Goal: Check status: Check status

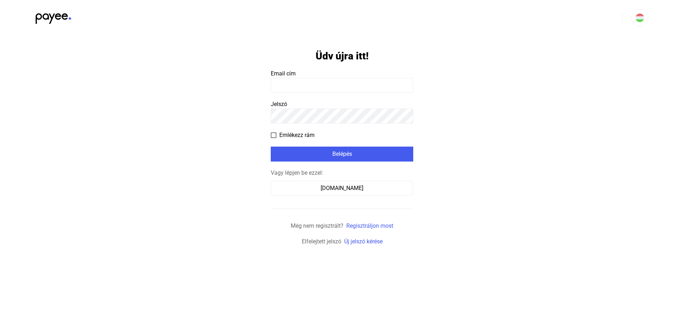
click at [295, 83] on input at bounding box center [342, 85] width 142 height 15
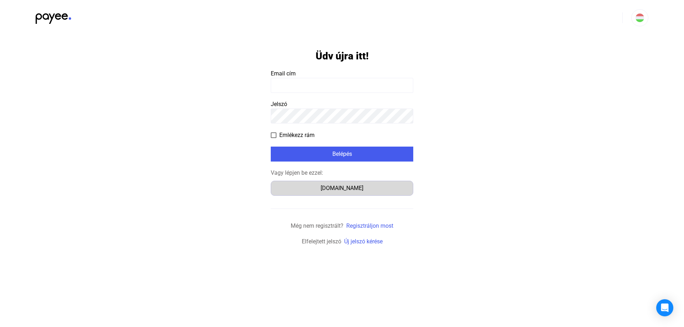
click at [317, 188] on div "Számlázz.hu" at bounding box center [342, 188] width 138 height 9
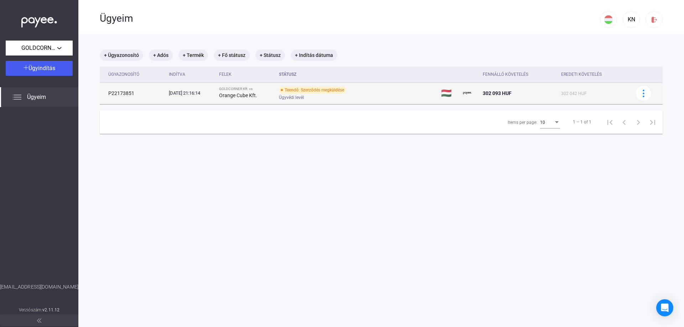
click at [233, 96] on strong "Orange Cube Kft." at bounding box center [238, 96] width 38 height 6
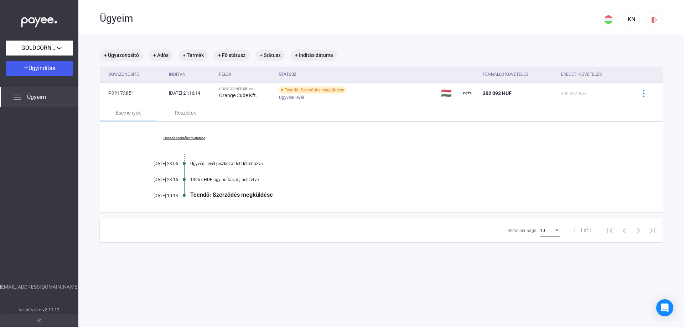
drag, startPoint x: 201, startPoint y: 193, endPoint x: 276, endPoint y: 191, distance: 75.2
click at [276, 191] on div "Összes esemény mutatása [DATE] 23:06 Ügyvédi levél piszkozat lett létrehozva [D…" at bounding box center [381, 167] width 563 height 91
click at [258, 196] on div "Teendő: Szerződés megküldése" at bounding box center [408, 195] width 437 height 7
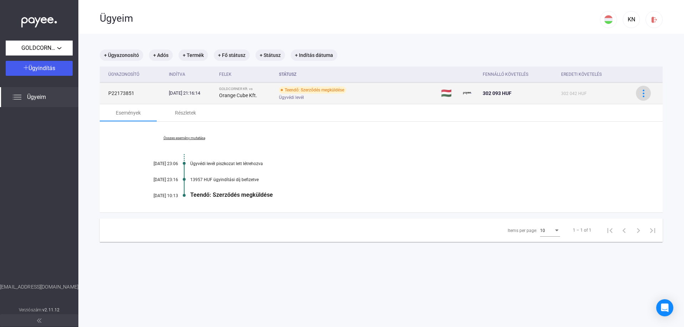
click at [640, 96] on img at bounding box center [643, 93] width 7 height 7
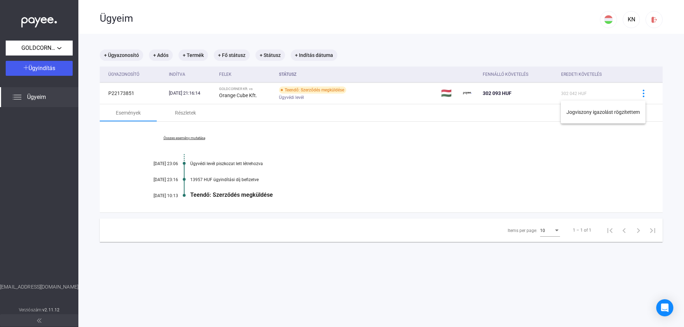
click at [327, 155] on div at bounding box center [342, 163] width 684 height 327
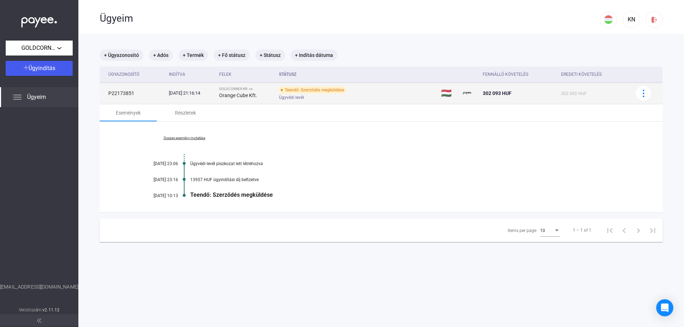
click at [317, 92] on div "Teendő: Szerződés megküldése" at bounding box center [312, 90] width 67 height 7
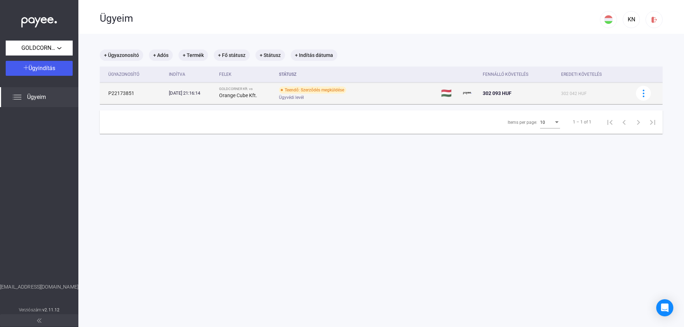
click at [115, 93] on td "P22173851" at bounding box center [133, 93] width 66 height 21
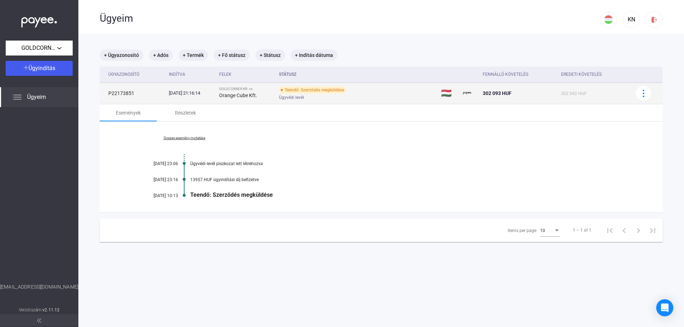
click at [125, 91] on td "P22173851" at bounding box center [133, 93] width 66 height 21
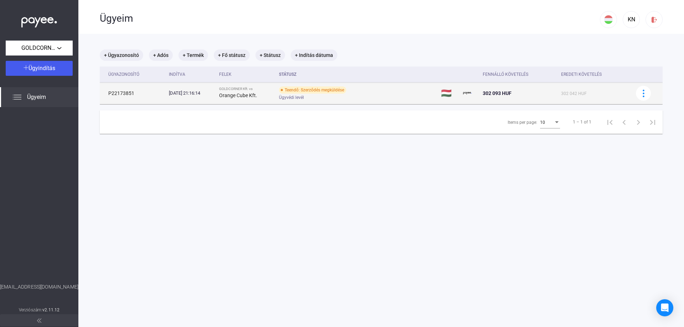
click at [138, 94] on td "P22173851" at bounding box center [133, 93] width 66 height 21
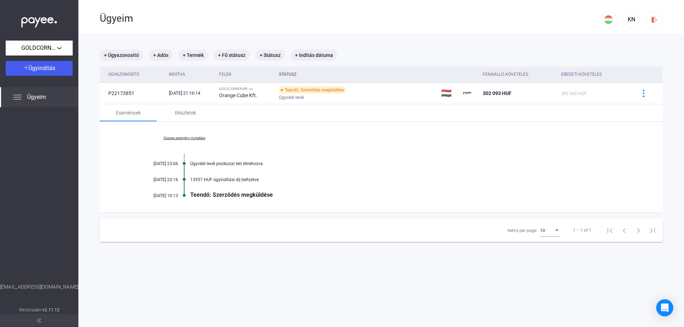
click at [214, 196] on div "Teendő: Szerződés megküldése" at bounding box center [408, 195] width 437 height 7
click at [206, 196] on div "Teendő: Szerződés megküldése" at bounding box center [408, 195] width 437 height 7
click at [165, 195] on div "[DATE] 10:13" at bounding box center [156, 195] width 43 height 5
click at [191, 106] on div "Részletek" at bounding box center [185, 112] width 57 height 17
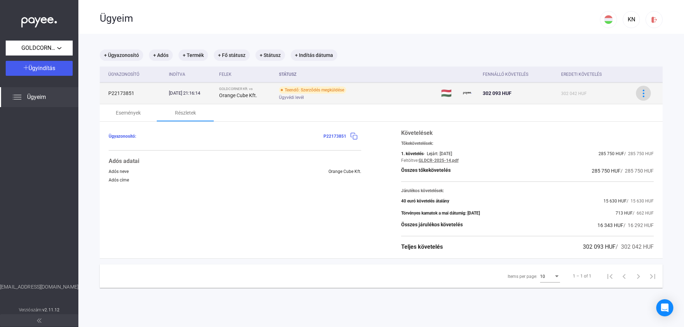
click at [640, 95] on img at bounding box center [643, 93] width 7 height 7
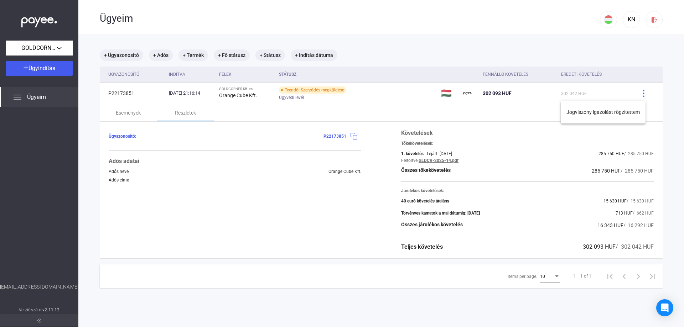
click at [318, 89] on div at bounding box center [342, 163] width 684 height 327
click at [318, 89] on div "Teendő: Szerződés megküldése" at bounding box center [312, 90] width 67 height 7
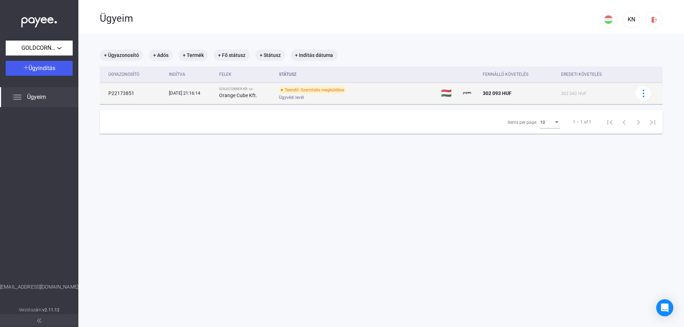
click at [318, 88] on div "Teendő: Szerződés megküldése" at bounding box center [312, 90] width 67 height 7
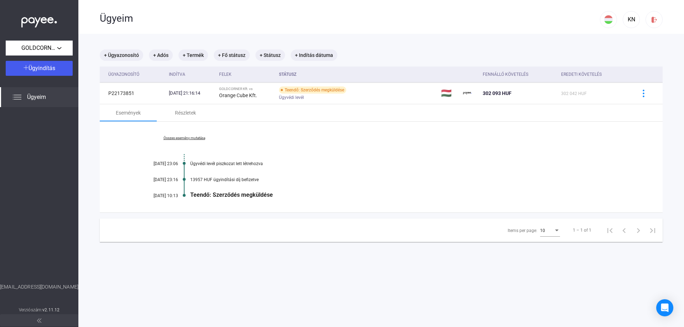
click at [268, 270] on main "+ Ügyazonosító + Adós + Termék + Fő státusz + Státusz + Indítás dátuma Ügyazono…" at bounding box center [381, 197] width 606 height 327
click at [175, 113] on div "Részletek" at bounding box center [185, 113] width 21 height 9
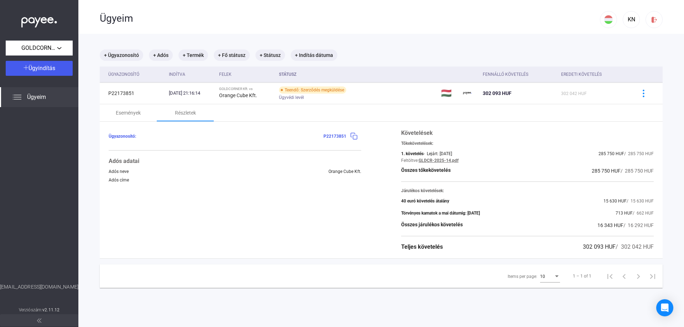
click at [32, 97] on span "Ügyeim" at bounding box center [36, 97] width 19 height 9
click at [21, 98] on div "Ügyeim" at bounding box center [39, 97] width 78 height 20
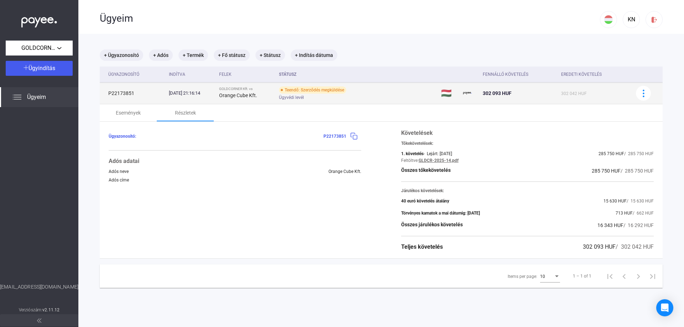
click at [301, 97] on span "Ügyvédi levél" at bounding box center [291, 97] width 25 height 9
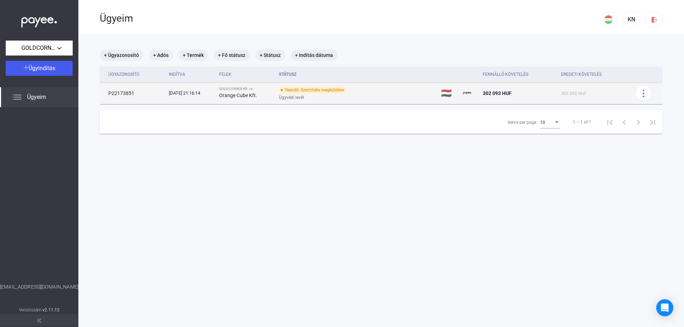
click at [299, 93] on div "Teendő: Szerződés megküldése" at bounding box center [312, 90] width 67 height 7
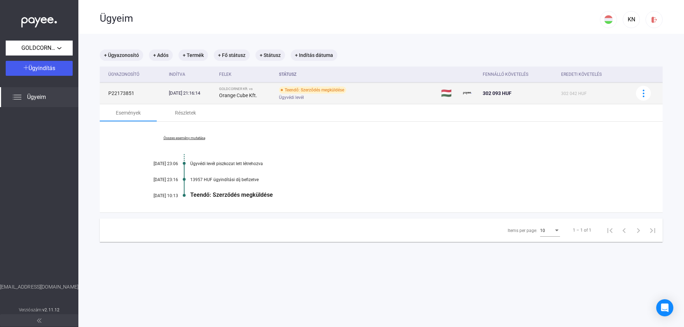
click at [126, 92] on td "P22173851" at bounding box center [133, 93] width 66 height 21
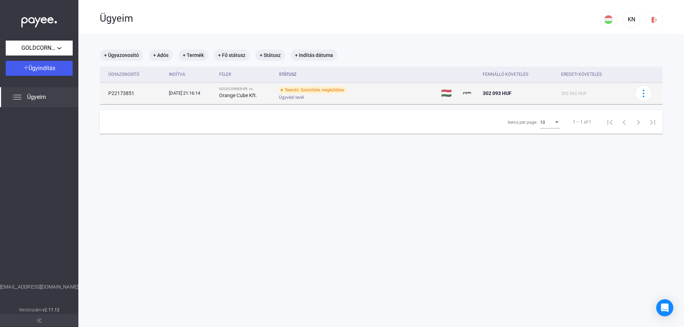
click at [126, 95] on td "P22173851" at bounding box center [133, 93] width 66 height 21
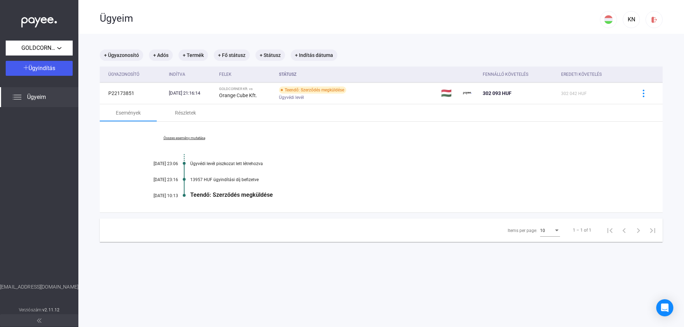
click at [227, 192] on div "Teendő: Szerződés megküldése" at bounding box center [408, 195] width 437 height 7
drag, startPoint x: 204, startPoint y: 179, endPoint x: 273, endPoint y: 179, distance: 68.8
click at [273, 179] on div "13957 HUF ügyindítási díj befizetve" at bounding box center [408, 179] width 437 height 5
click at [271, 181] on div "13957 HUF ügyindítási díj befizetve" at bounding box center [408, 179] width 437 height 5
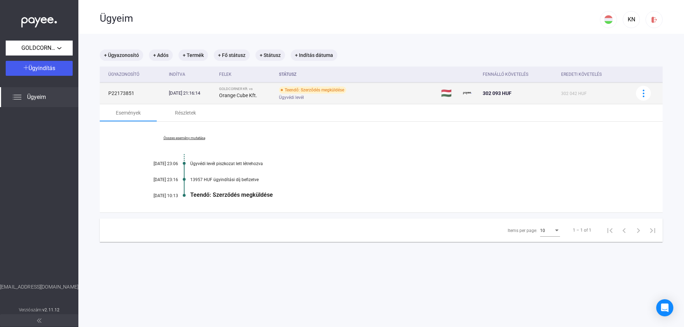
click at [325, 90] on div "Teendő: Szerződés megküldése" at bounding box center [312, 90] width 67 height 7
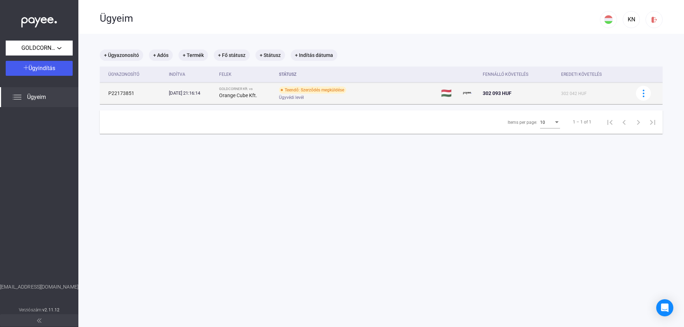
drag, startPoint x: 309, startPoint y: 92, endPoint x: 313, endPoint y: 89, distance: 5.6
click at [309, 92] on div "Teendő: Szerződés megküldése" at bounding box center [312, 90] width 67 height 7
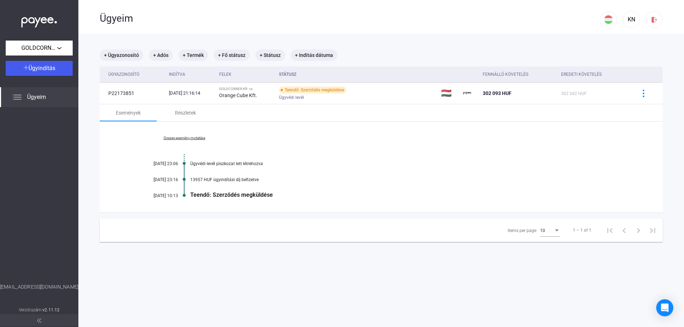
click at [41, 318] on span at bounding box center [39, 320] width 4 height 9
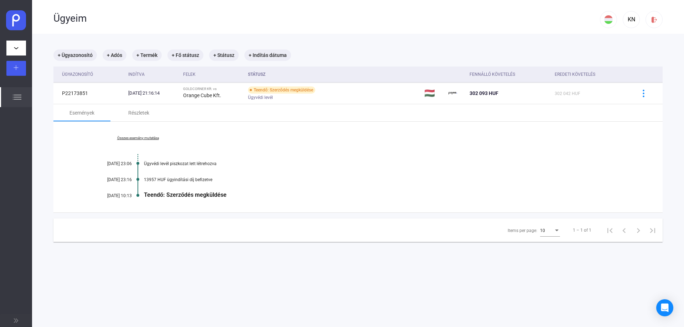
click at [19, 320] on button at bounding box center [16, 321] width 32 height 12
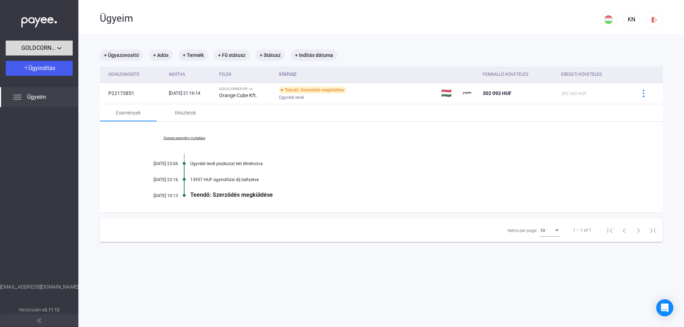
click at [56, 46] on span "GOLDCORNER Kft." at bounding box center [39, 48] width 36 height 9
click at [56, 46] on div at bounding box center [342, 163] width 684 height 327
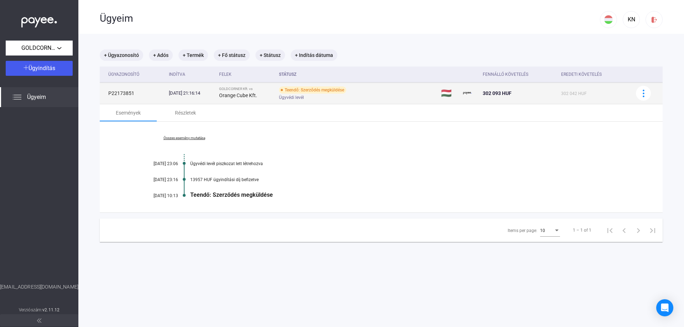
click at [126, 93] on td "P22173851" at bounding box center [133, 93] width 66 height 21
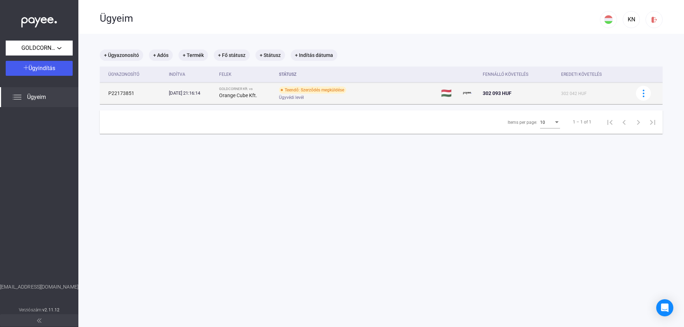
click at [318, 88] on div "Teendő: Szerződés megküldése" at bounding box center [312, 90] width 67 height 7
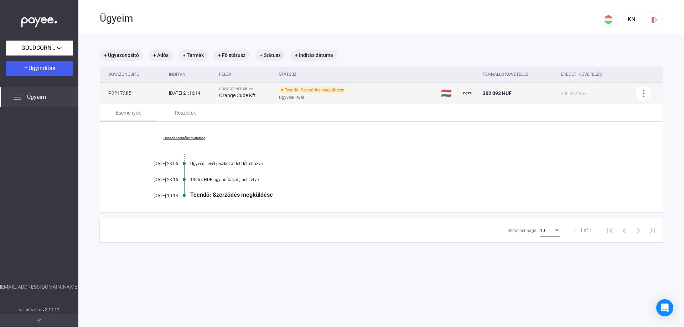
click at [335, 92] on div "Teendő: Szerződés megküldése" at bounding box center [312, 90] width 67 height 7
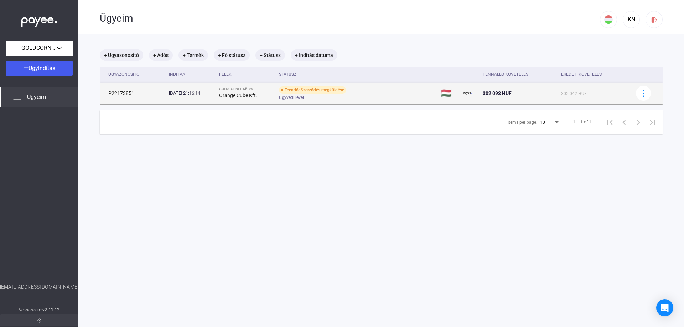
click at [647, 95] on td at bounding box center [646, 93] width 33 height 21
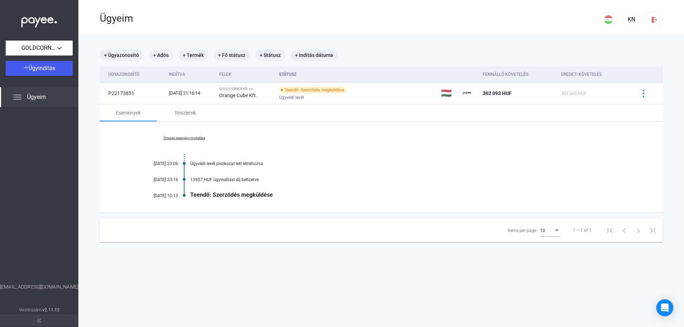
click at [224, 194] on div "Teendő: Szerződés megküldése" at bounding box center [408, 195] width 437 height 7
click at [167, 196] on div "[DATE] 10:13" at bounding box center [156, 195] width 43 height 5
click at [183, 195] on div "Összes esemény mutatása [DATE] 23:06 Ügyvédi levél piszkozat lett létrehozva [D…" at bounding box center [381, 167] width 563 height 91
click at [183, 195] on div at bounding box center [184, 195] width 3 height 5
click at [187, 135] on div "Összes esemény mutatása [DATE] 23:06 Ügyvédi levél piszkozat lett létrehozva [D…" at bounding box center [381, 167] width 563 height 91
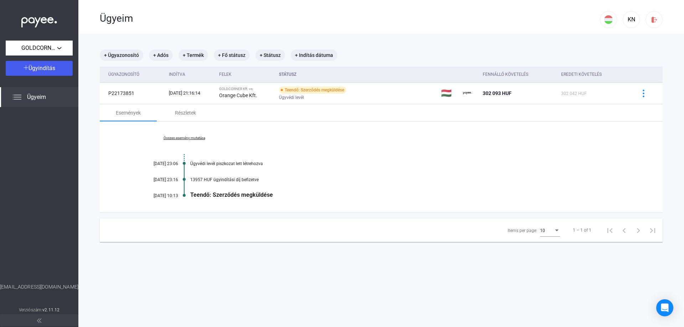
click at [187, 139] on link "Összes esemény mutatása" at bounding box center [184, 138] width 98 height 4
click at [192, 139] on link "Kevesebb esemény mutatása" at bounding box center [184, 138] width 98 height 4
click at [186, 110] on div "Részletek" at bounding box center [185, 113] width 21 height 9
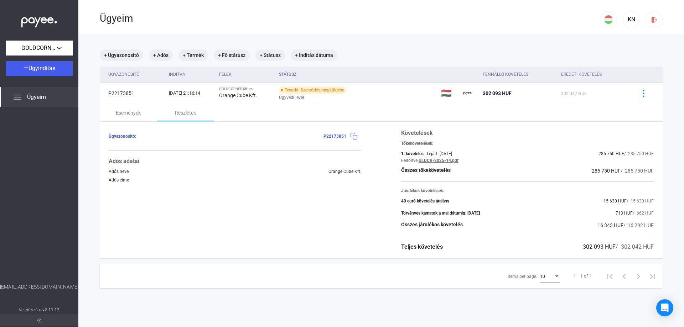
click at [427, 244] on div "Teljes követelés" at bounding box center [422, 247] width 42 height 9
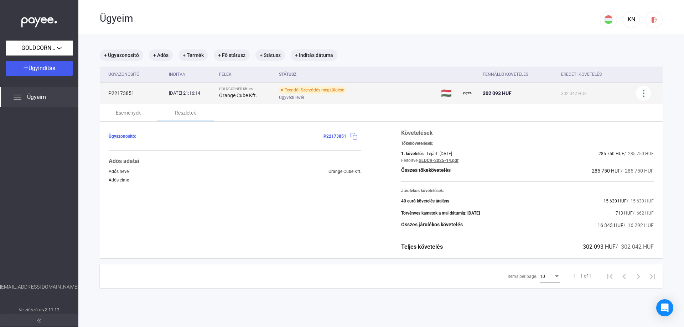
click at [296, 92] on div "Teendő: Szerződés megküldése" at bounding box center [312, 90] width 67 height 7
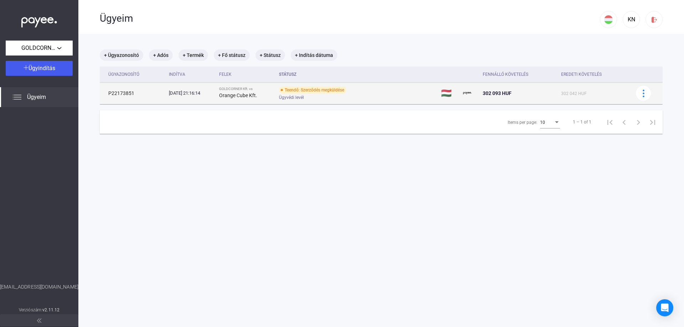
click at [388, 94] on div "Teendő: Szerződés megküldése Ügyvédi levél" at bounding box center [336, 94] width 114 height 14
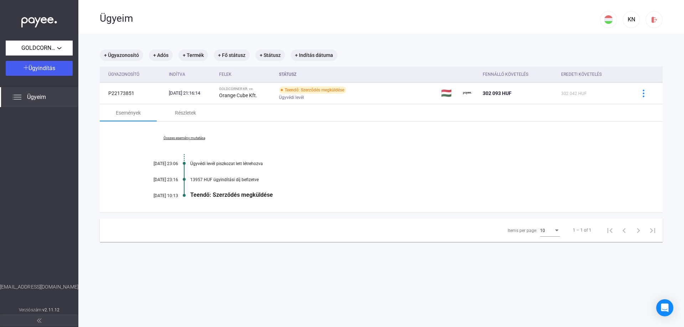
drag, startPoint x: 626, startPoint y: 1, endPoint x: 423, endPoint y: 177, distance: 269.2
click at [423, 177] on div "13957 HUF ügyindítási díj befizetve" at bounding box center [408, 179] width 437 height 5
click at [351, 140] on div "Összes esemény mutatása [DATE] 23:06 Ügyvédi levél piszkozat lett létrehozva [D…" at bounding box center [381, 167] width 563 height 91
